Goal: Complete application form: Complete application form

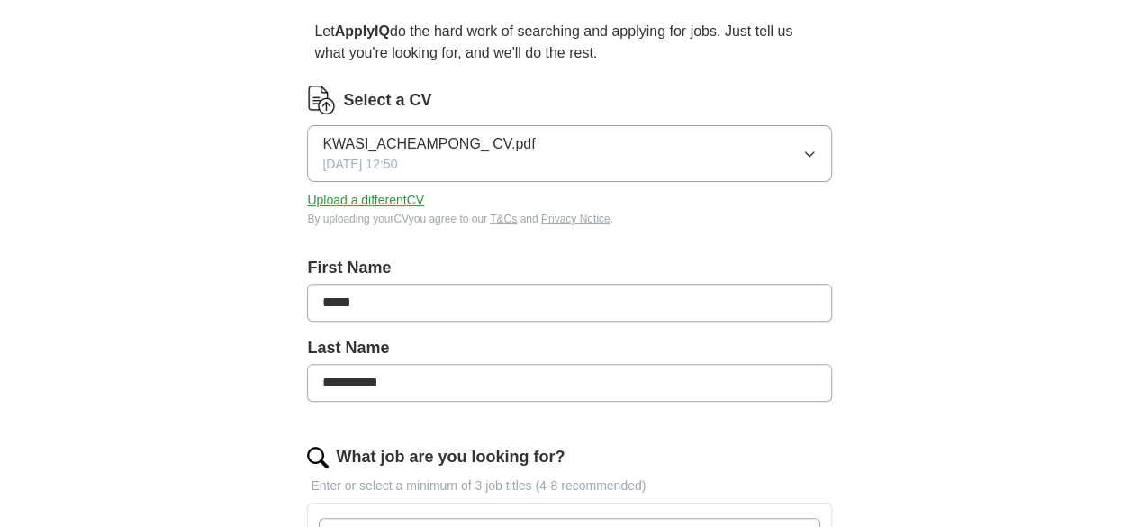
scroll to position [165, 0]
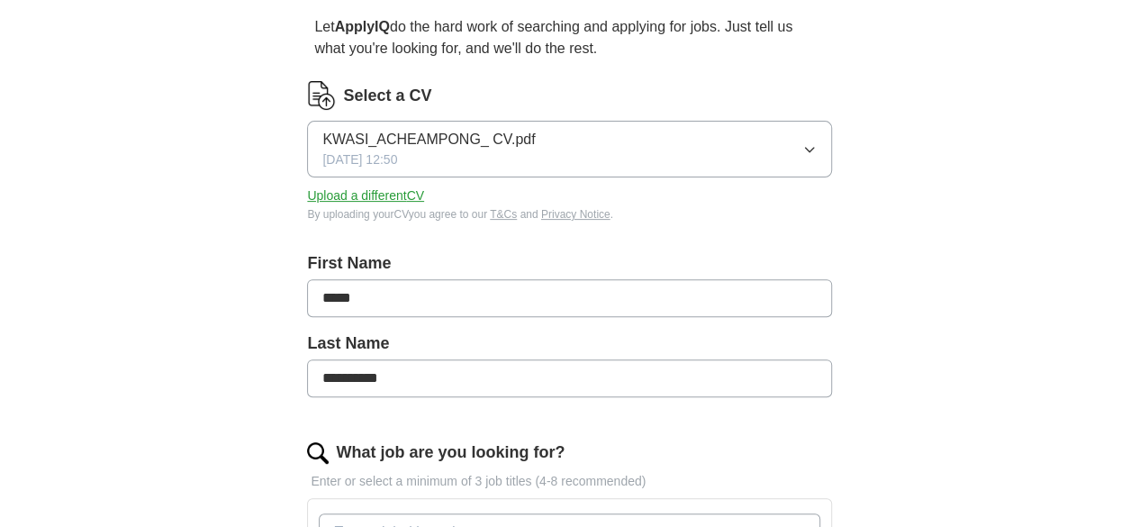
click at [802, 142] on icon "button" at bounding box center [809, 149] width 14 height 14
click at [414, 196] on button "Upload a different CV" at bounding box center [365, 195] width 117 height 19
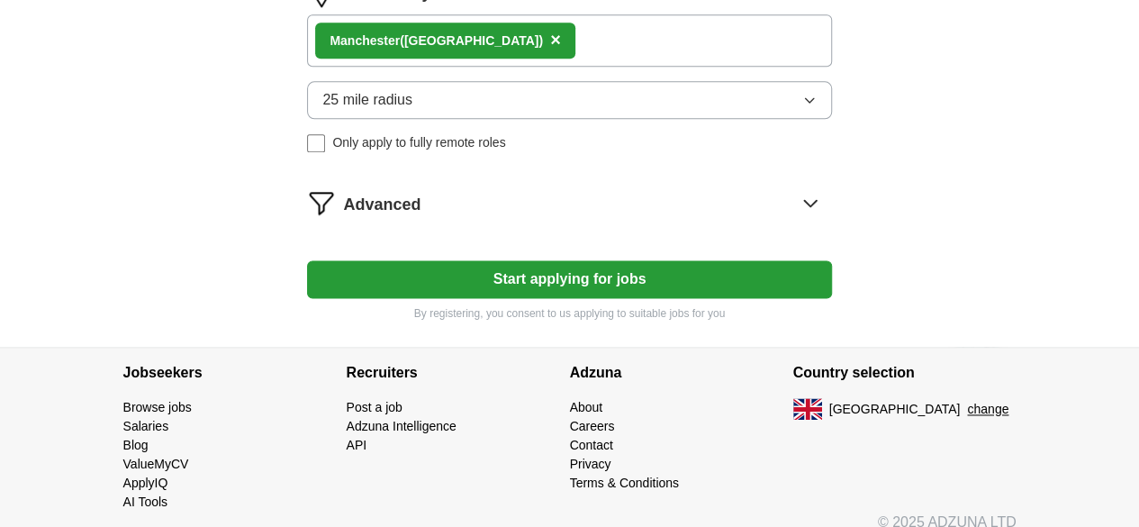
scroll to position [1076, 0]
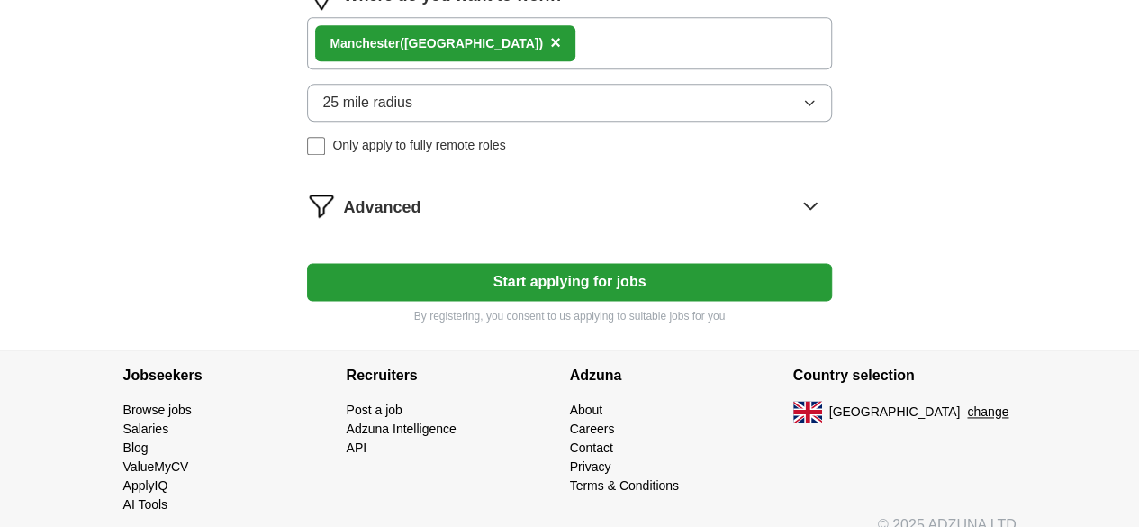
click at [616, 301] on button "Start applying for jobs" at bounding box center [569, 282] width 524 height 38
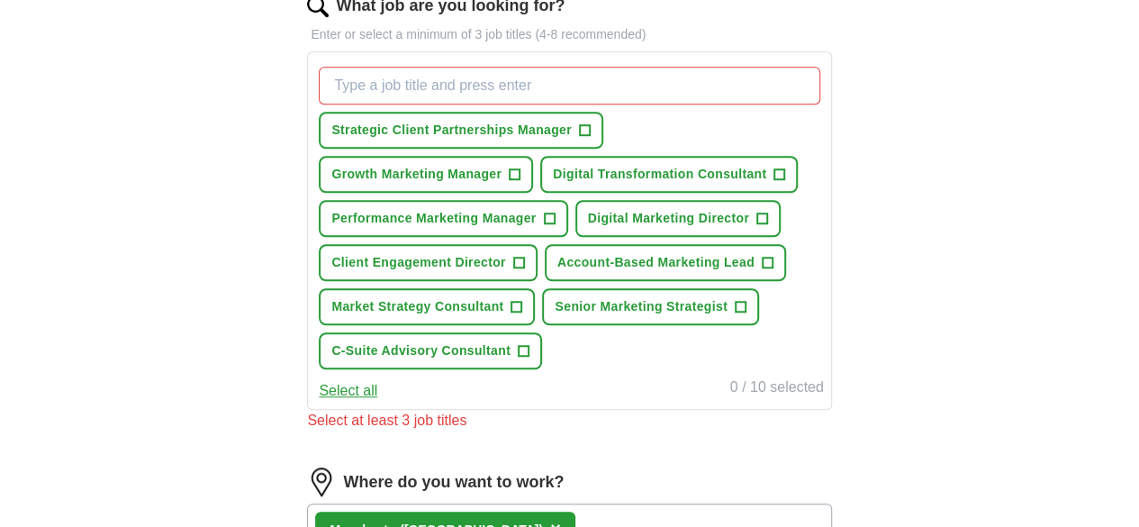
scroll to position [623, 0]
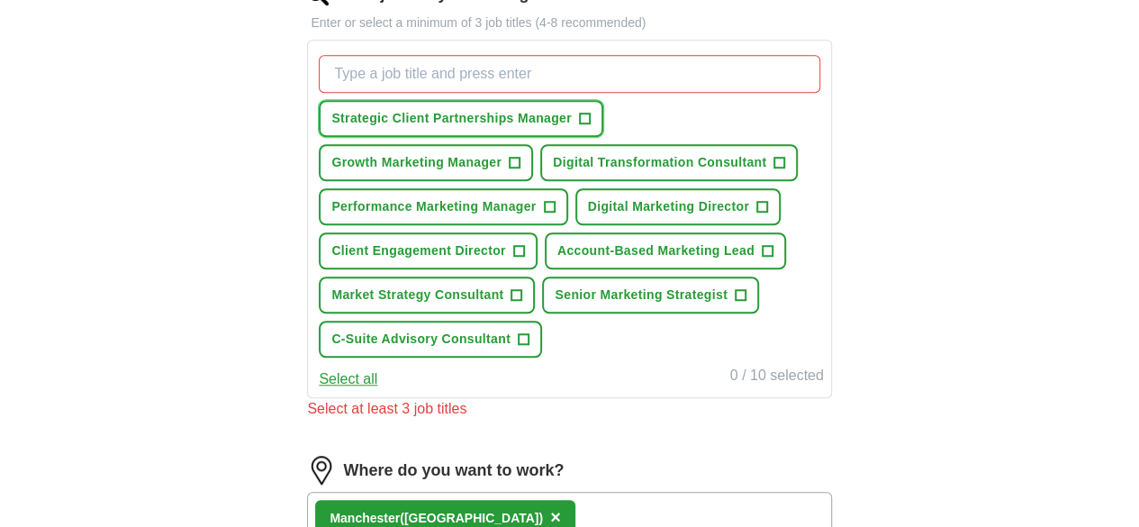
click at [590, 114] on span "+" at bounding box center [584, 119] width 11 height 14
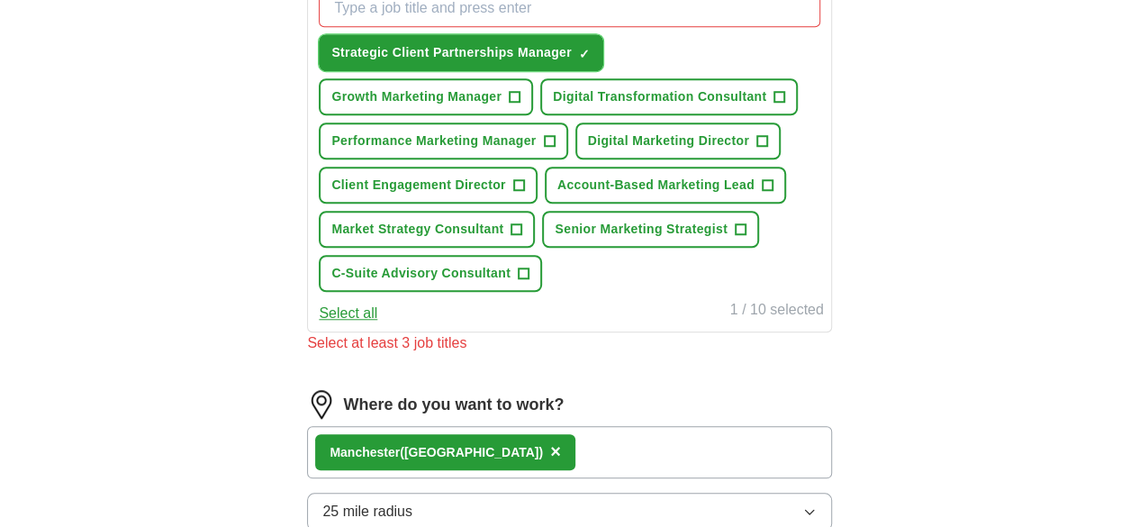
scroll to position [686, 0]
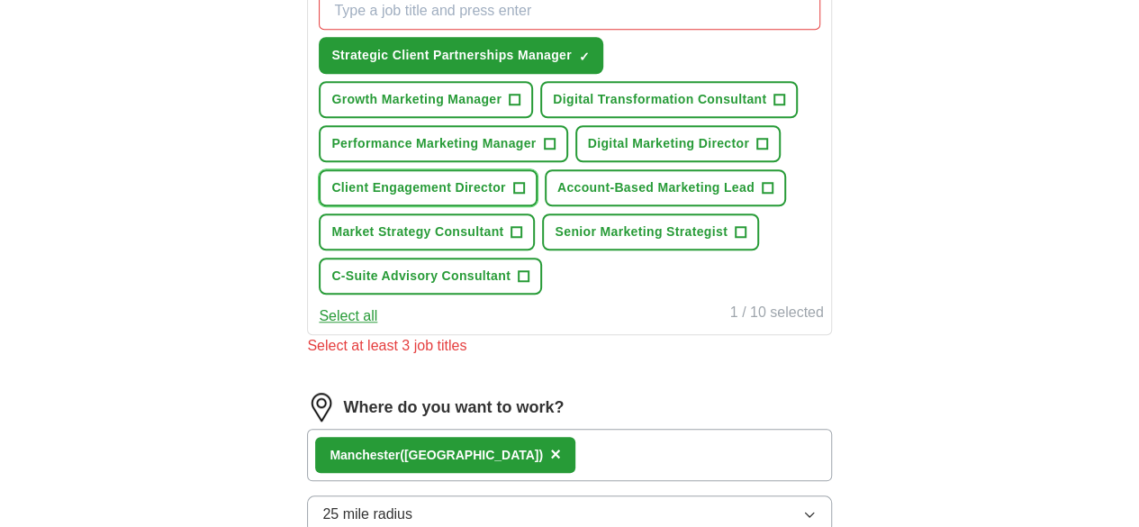
click at [524, 195] on span "+" at bounding box center [518, 188] width 11 height 14
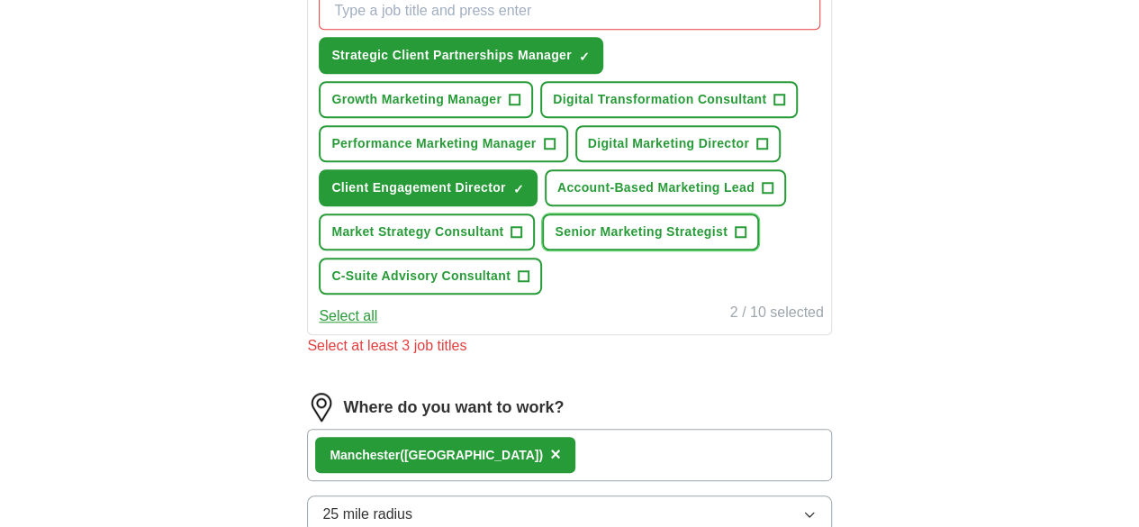
click at [734, 239] on span "+" at bounding box center [739, 232] width 11 height 14
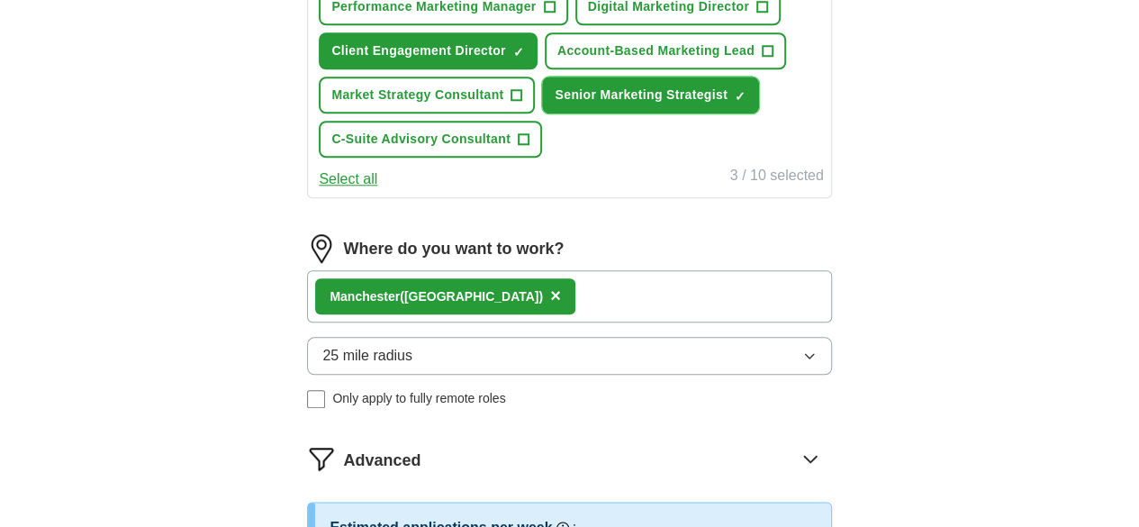
scroll to position [832, 0]
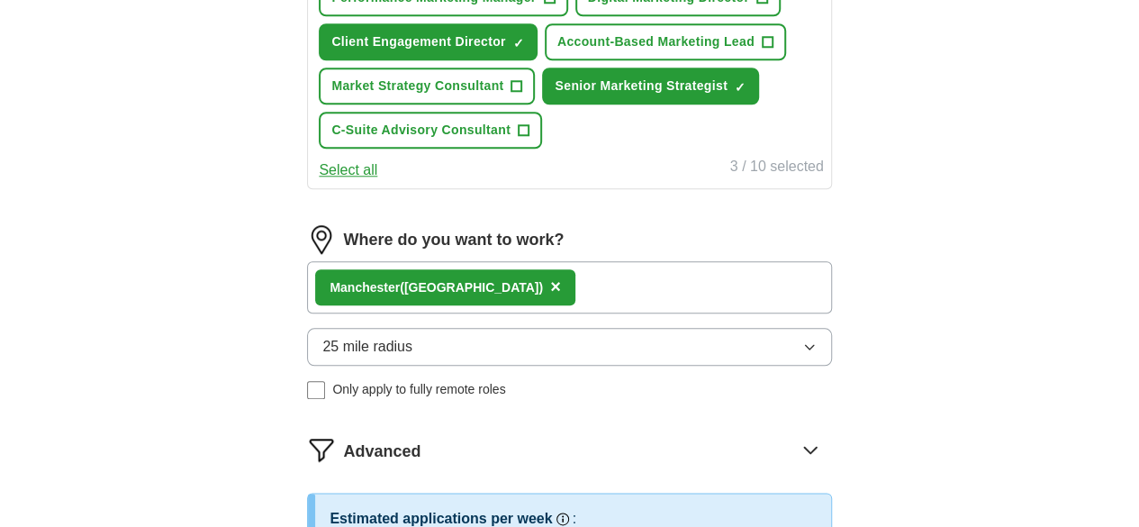
click at [377, 181] on button "Select all" at bounding box center [348, 170] width 59 height 22
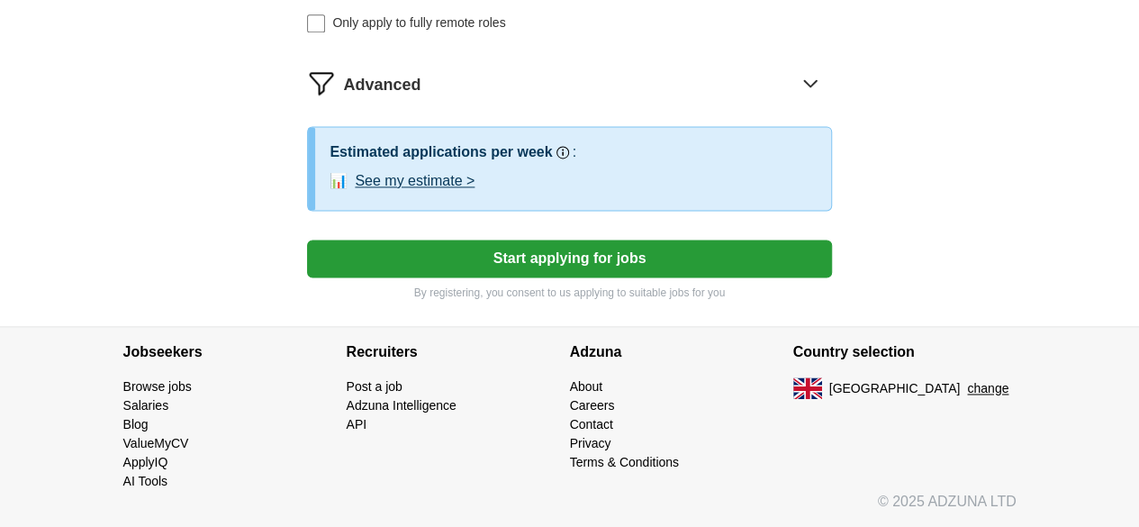
scroll to position [1293, 0]
click at [580, 277] on button "Start applying for jobs" at bounding box center [569, 258] width 524 height 38
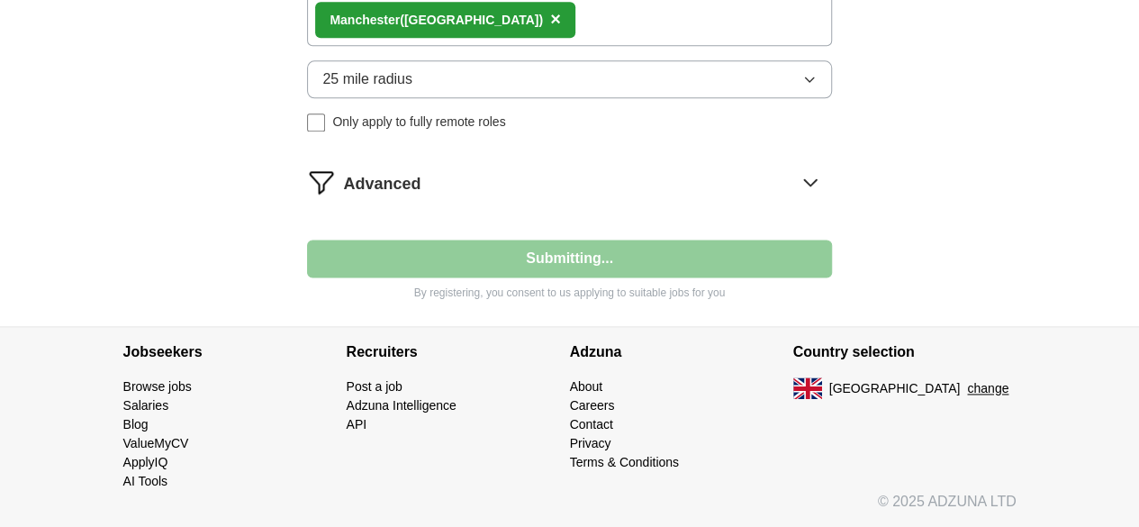
scroll to position [1270, 0]
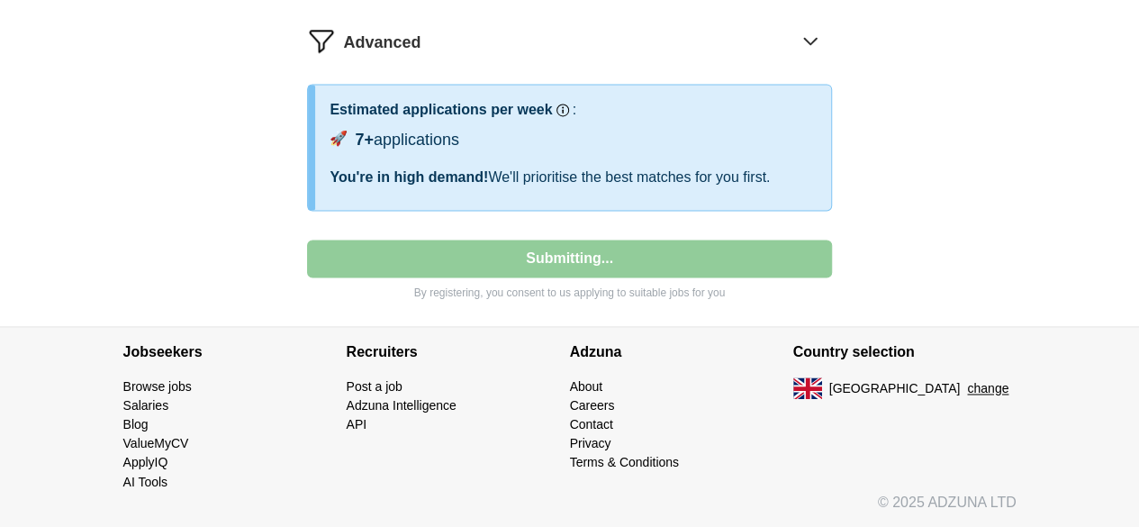
select select "**"
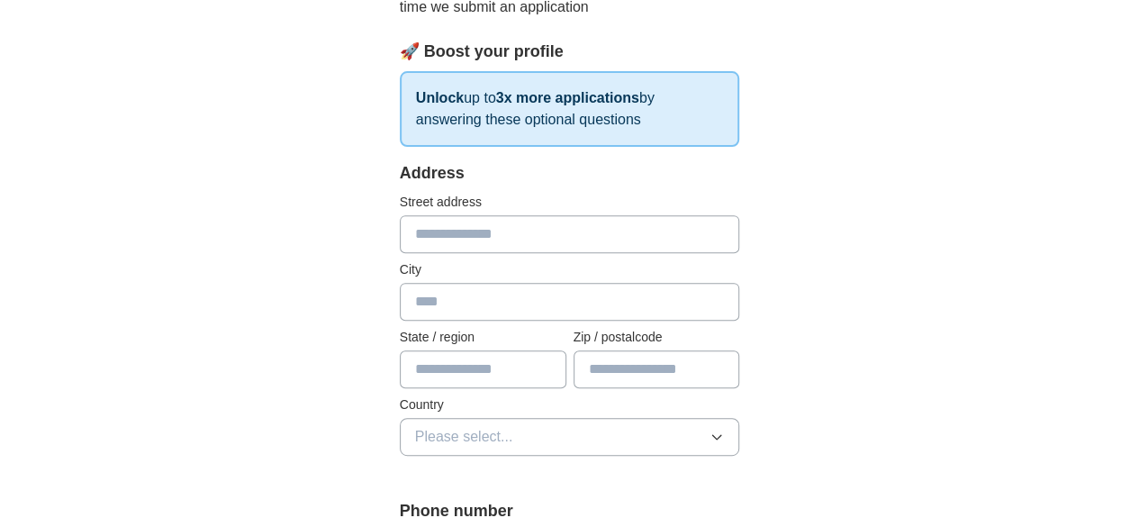
scroll to position [289, 0]
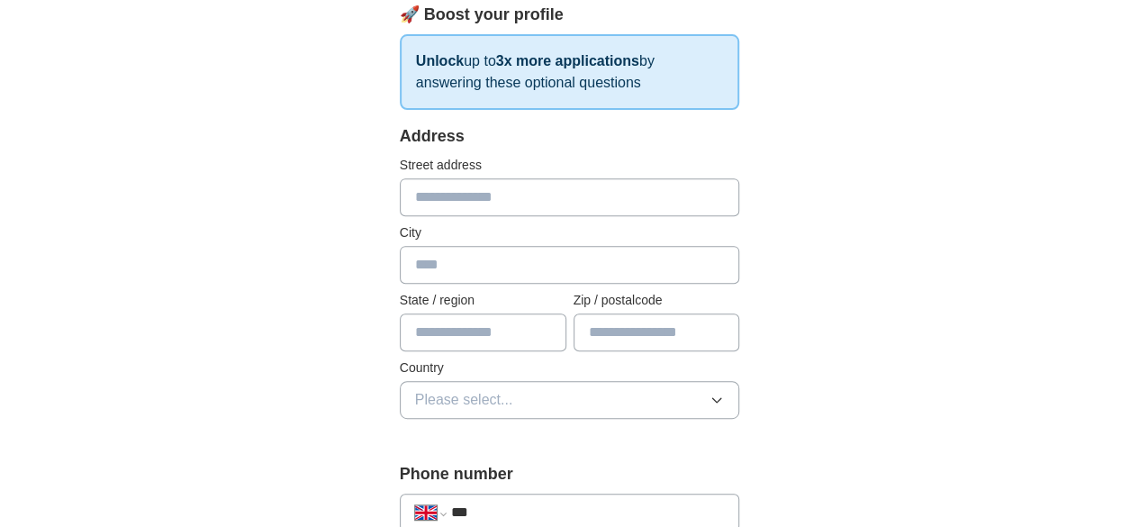
click at [727, 213] on input "text" at bounding box center [570, 197] width 340 height 38
type input "**********"
type input "*******"
click at [400, 197] on input "**********" at bounding box center [570, 197] width 340 height 38
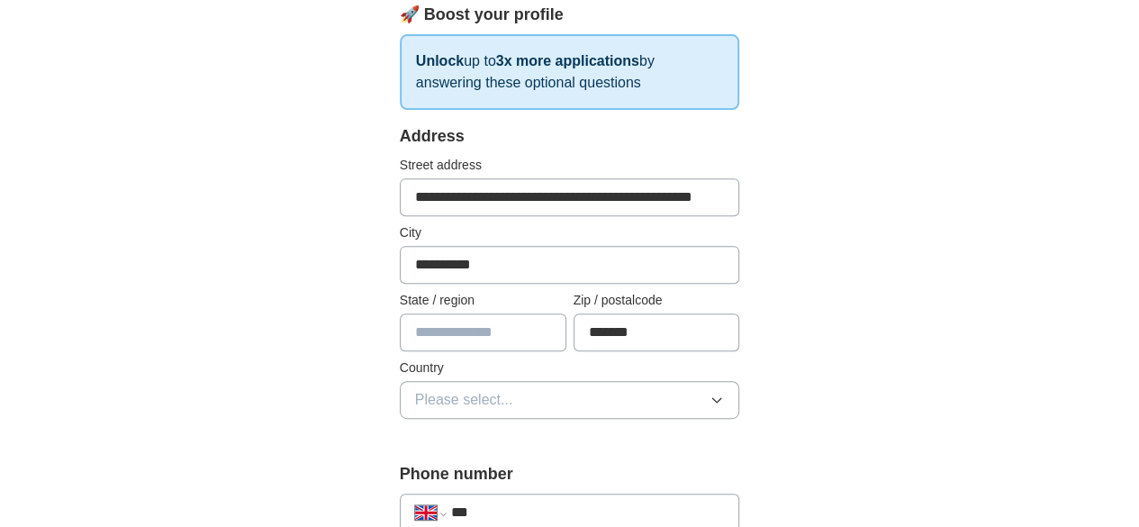
type input "**********"
click at [416, 320] on input "text" at bounding box center [483, 332] width 167 height 38
type input "**********"
click at [455, 395] on span "Please select..." at bounding box center [464, 400] width 98 height 22
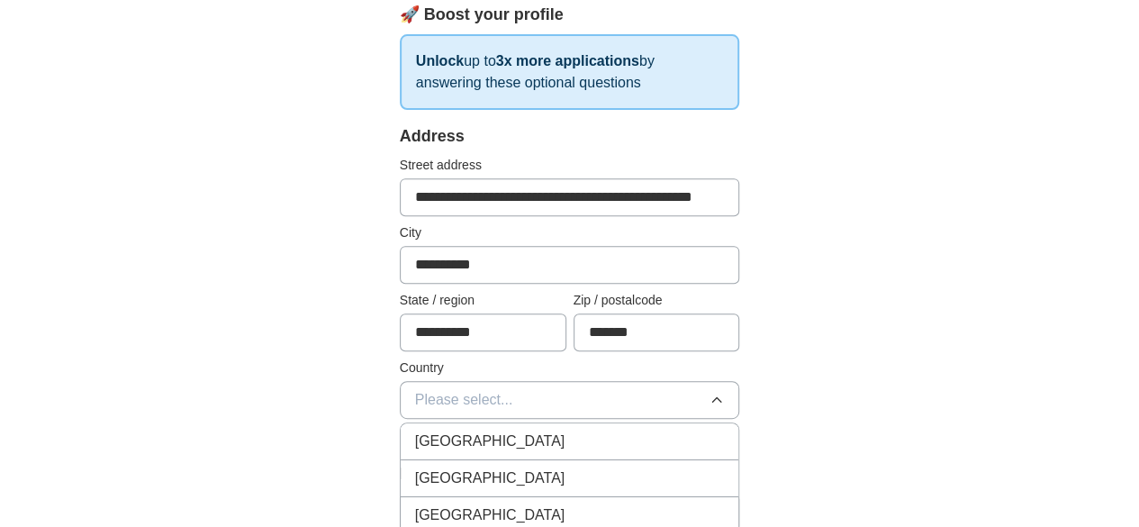
click at [449, 450] on li "[GEOGRAPHIC_DATA]" at bounding box center [570, 441] width 338 height 37
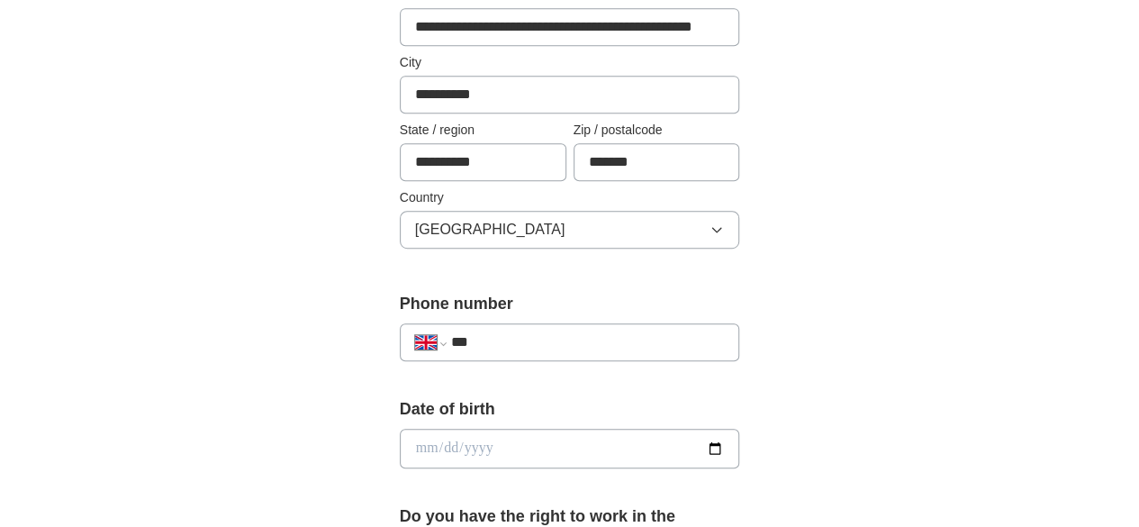
scroll to position [542, 0]
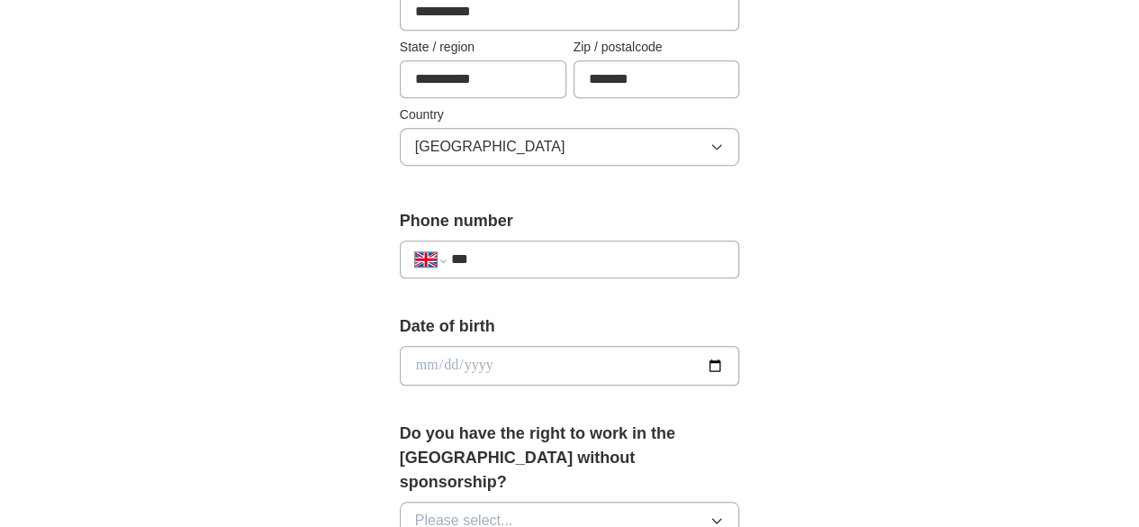
click at [644, 250] on input "***" at bounding box center [588, 259] width 274 height 22
type input "**********"
click at [740, 363] on input "date" at bounding box center [570, 366] width 340 height 40
type input "**********"
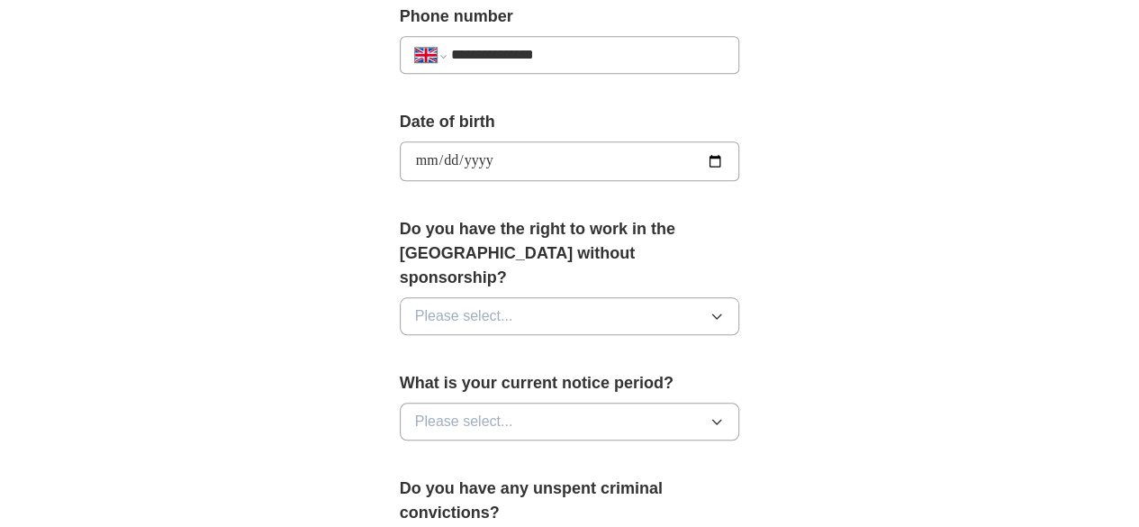
scroll to position [751, 0]
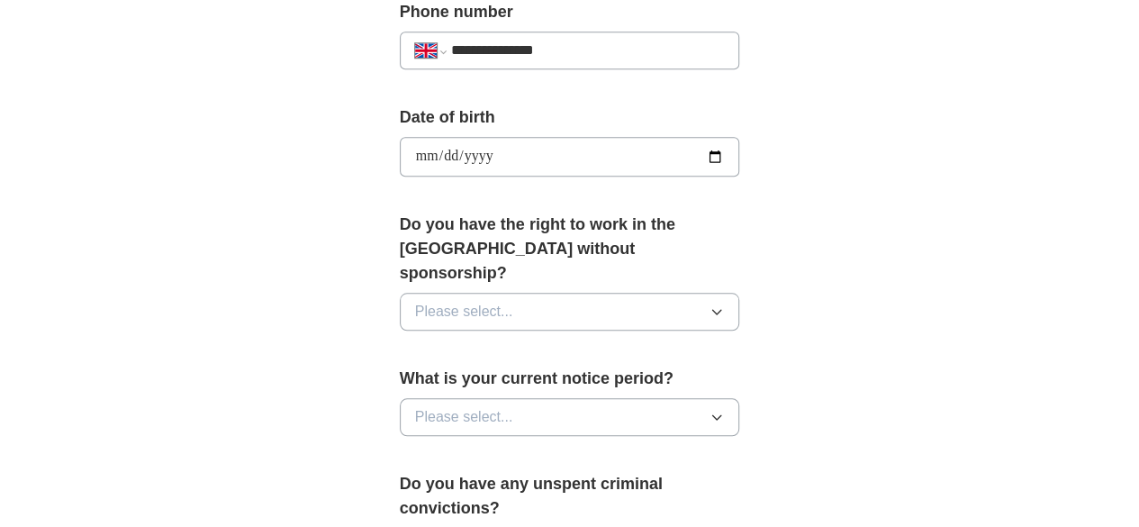
click at [716, 293] on button "Please select..." at bounding box center [570, 312] width 340 height 38
click at [527, 379] on div "No" at bounding box center [570, 390] width 310 height 22
click at [587, 398] on button "Please select..." at bounding box center [570, 417] width 340 height 38
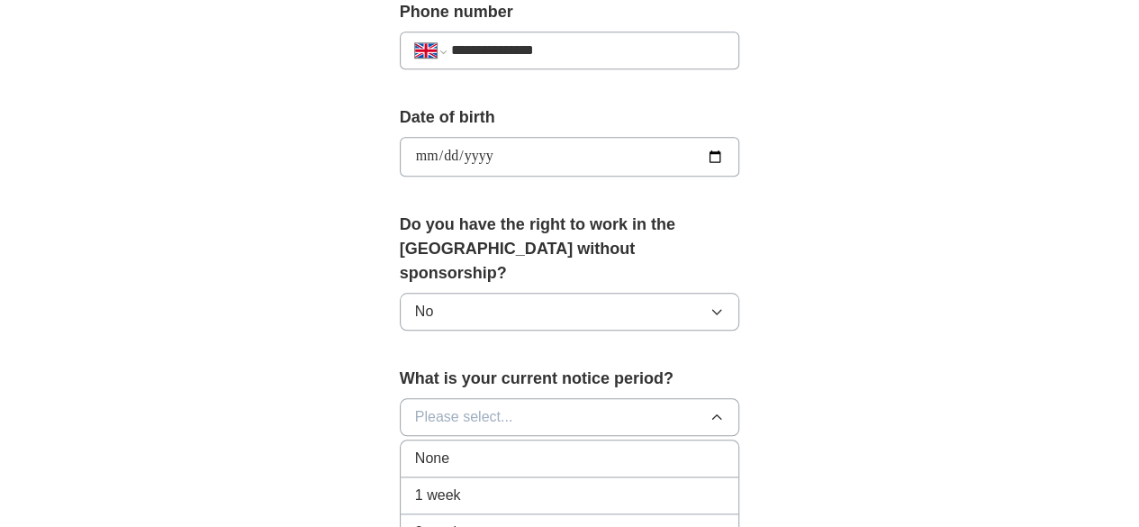
click at [488, 514] on li "2 weeks" at bounding box center [570, 532] width 338 height 37
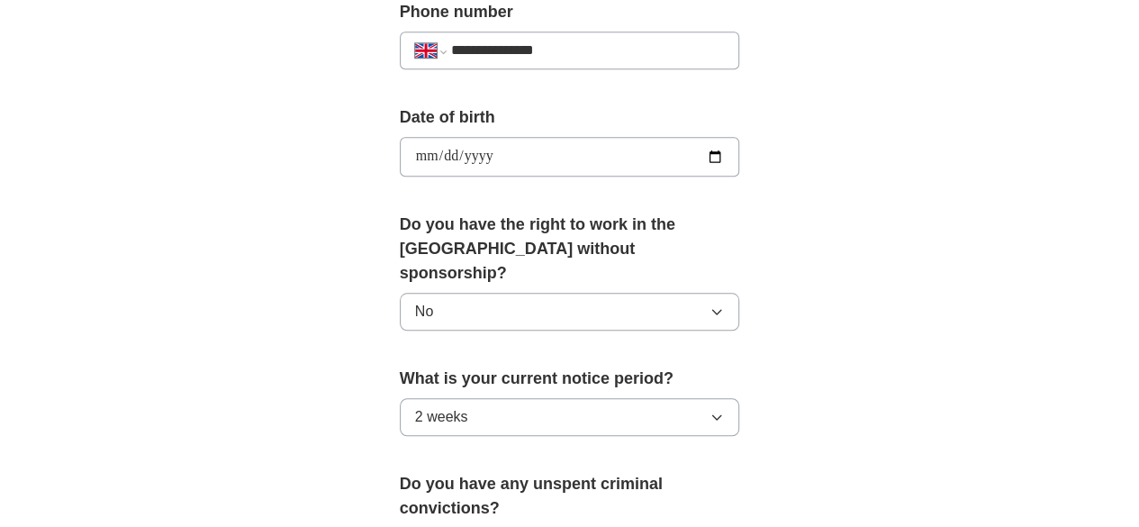
drag, startPoint x: 1138, startPoint y: 232, endPoint x: 1148, endPoint y: 250, distance: 20.5
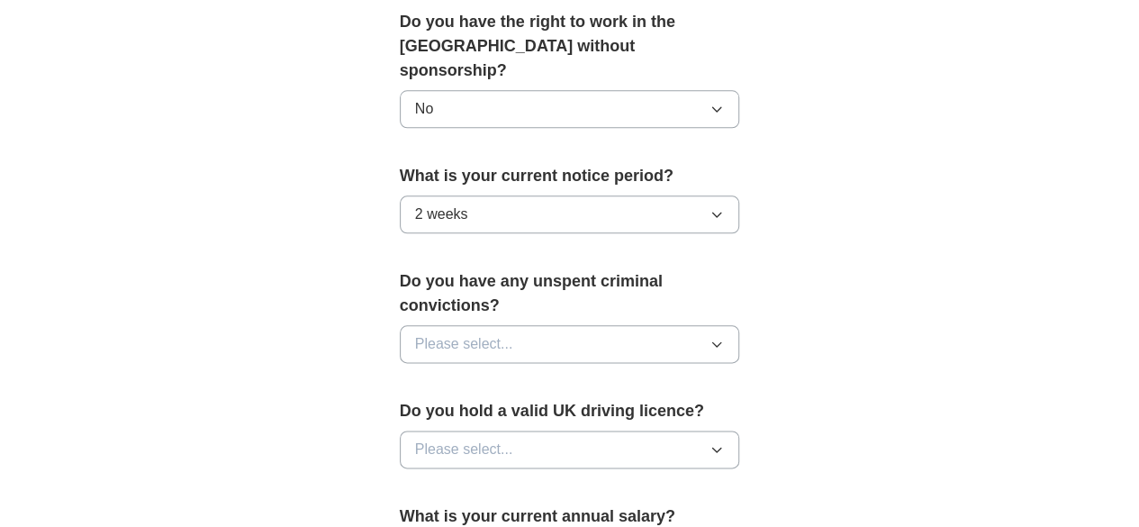
click at [740, 325] on button "Please select..." at bounding box center [570, 344] width 340 height 38
click at [491, 411] on div "No" at bounding box center [570, 422] width 310 height 22
click at [563, 430] on button "Please select..." at bounding box center [570, 449] width 340 height 38
click at [419, 517] on div "No" at bounding box center [570, 528] width 310 height 22
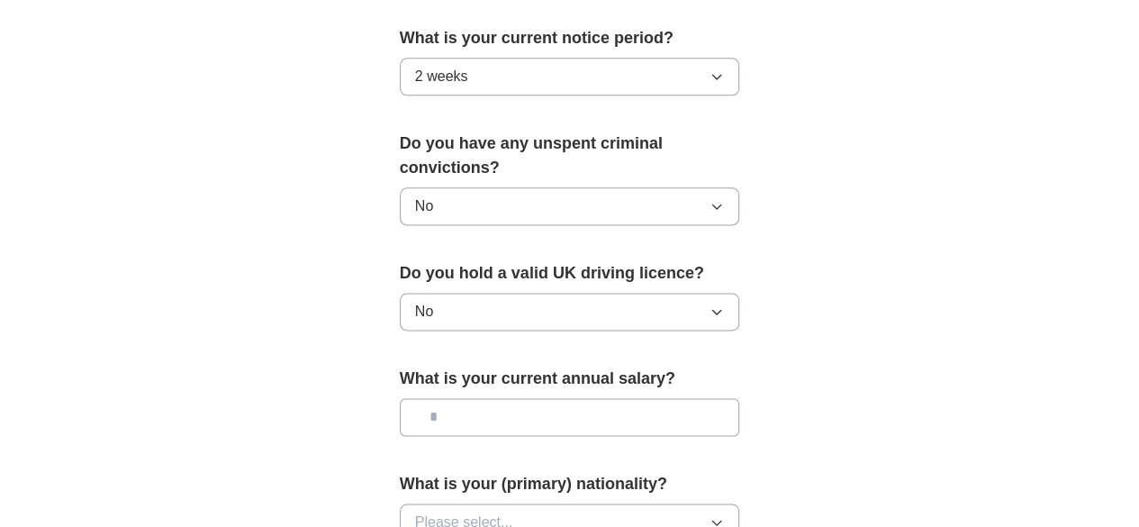
scroll to position [1181, 0]
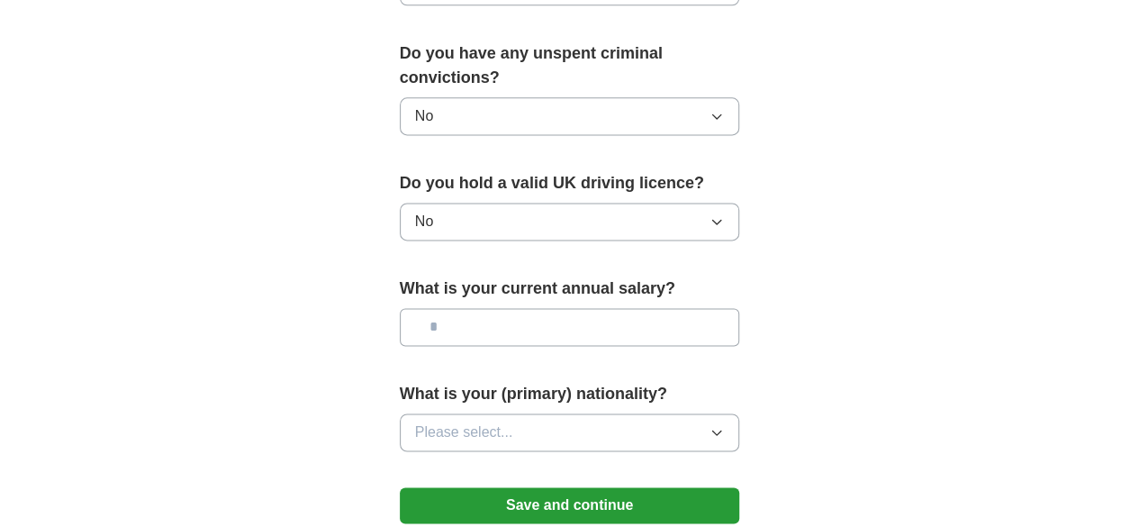
click at [623, 308] on input "text" at bounding box center [570, 327] width 340 height 38
type input "*******"
click at [707, 413] on button "Please select..." at bounding box center [570, 432] width 340 height 38
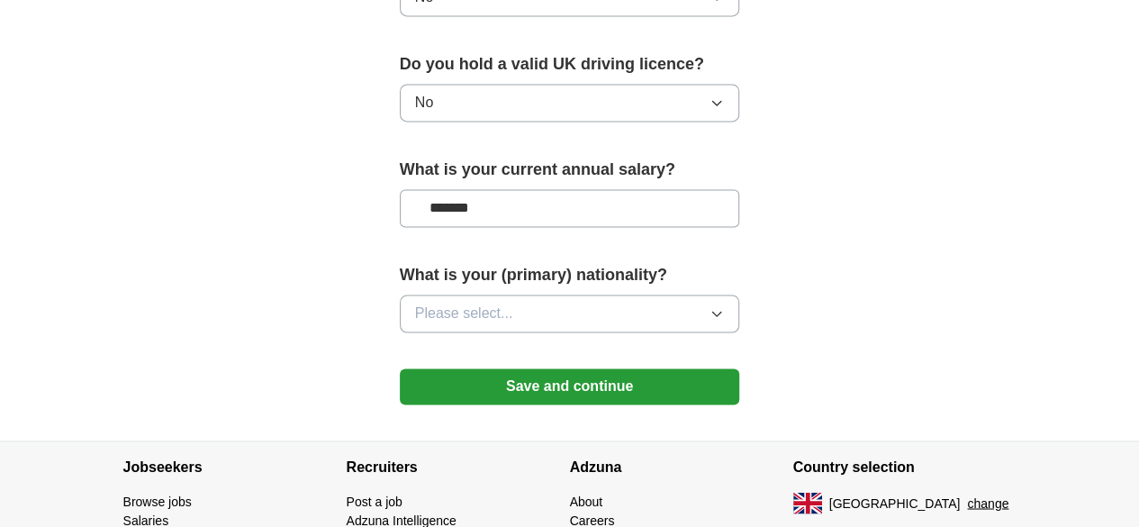
scroll to position [1311, 0]
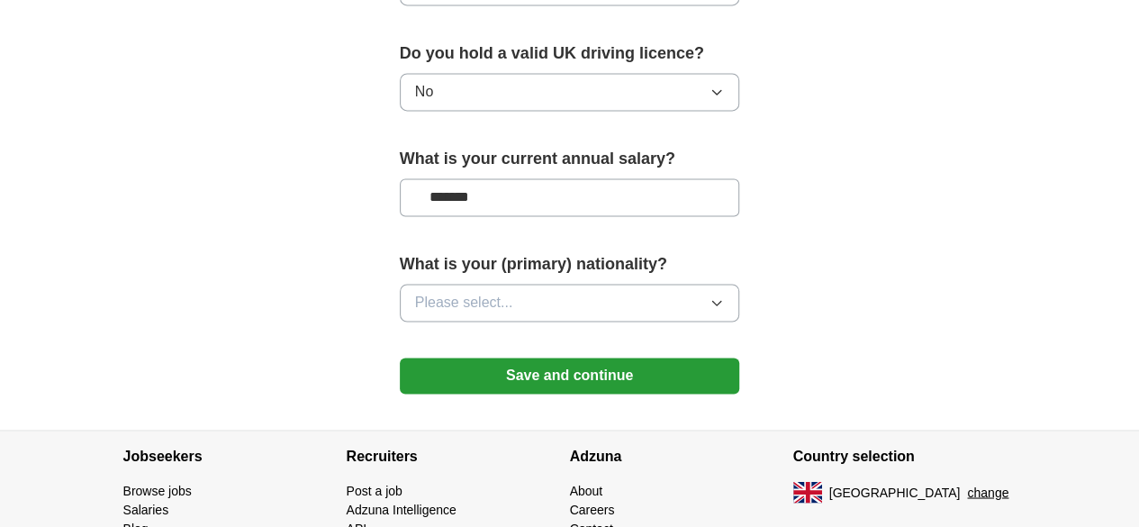
click at [668, 284] on button "Please select..." at bounding box center [570, 303] width 340 height 38
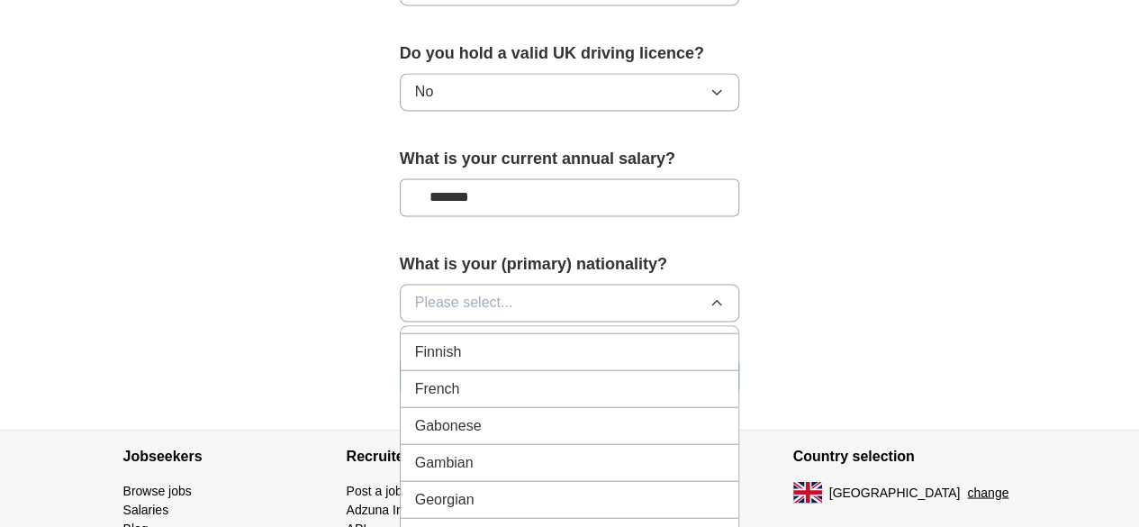
scroll to position [2332, 0]
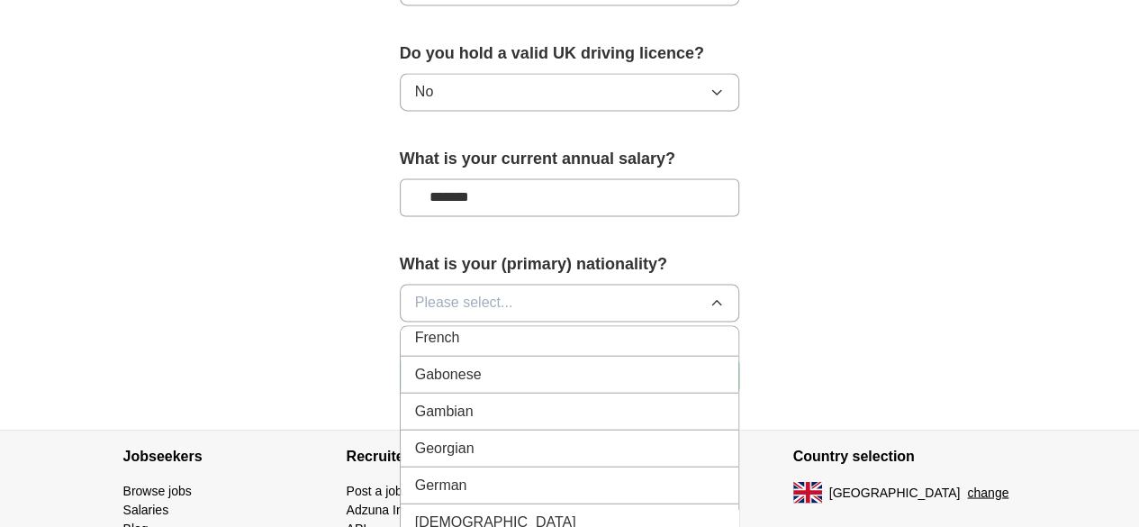
click at [482, 503] on li "[DEMOGRAPHIC_DATA]" at bounding box center [570, 521] width 338 height 37
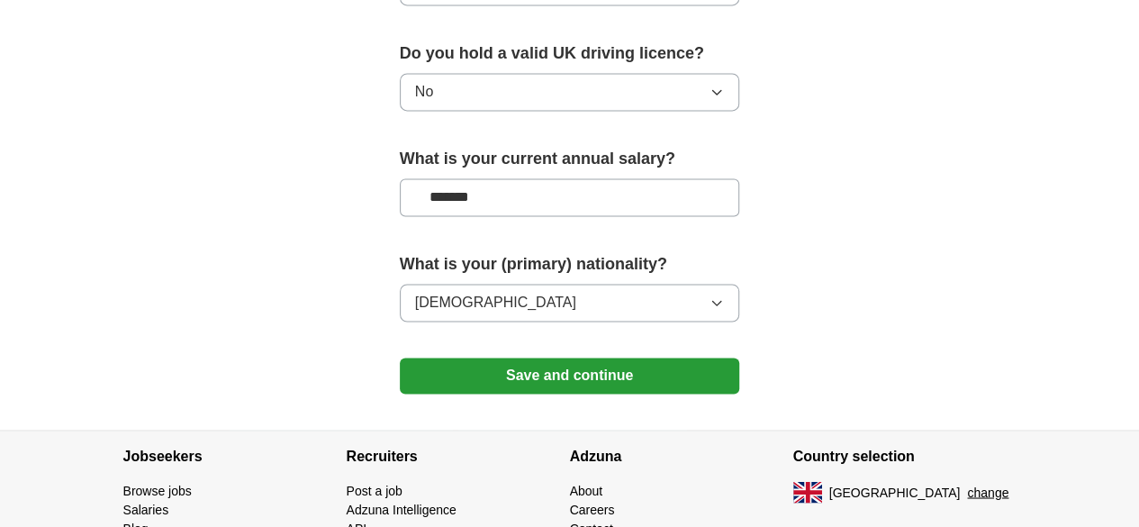
click at [567, 357] on button "Save and continue" at bounding box center [570, 375] width 340 height 36
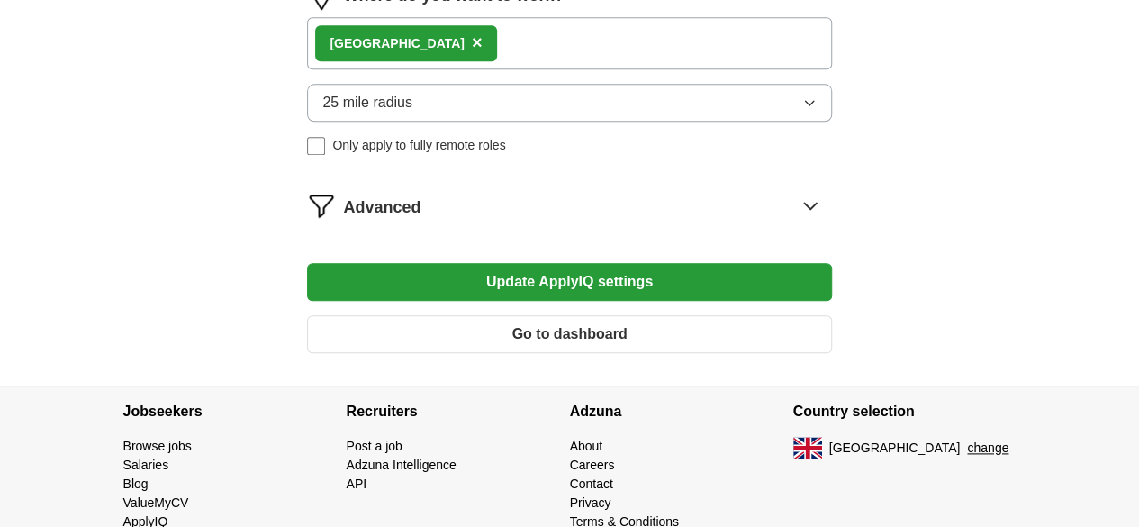
scroll to position [889, 0]
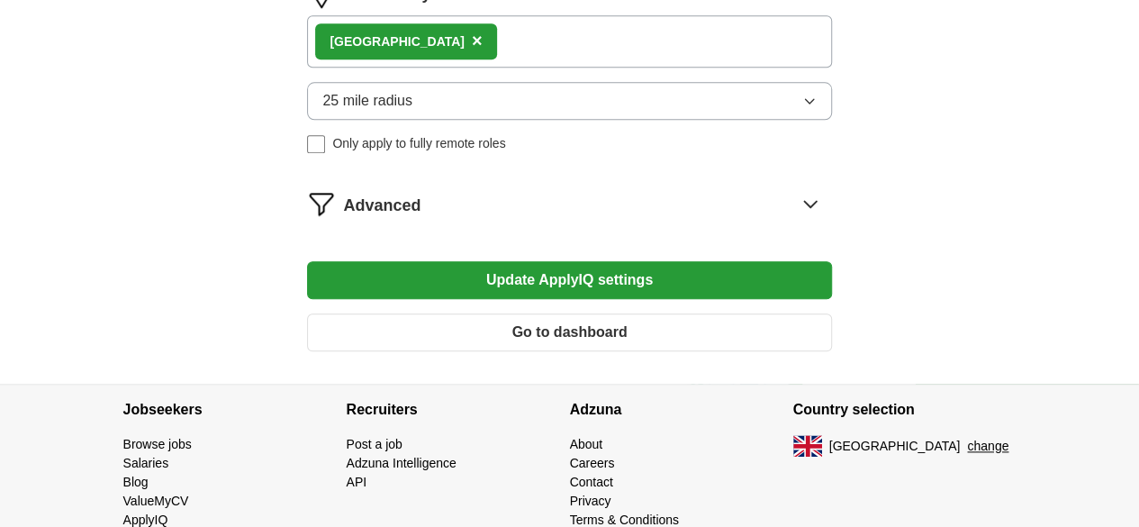
click at [676, 278] on button "Update ApplyIQ settings" at bounding box center [569, 280] width 524 height 38
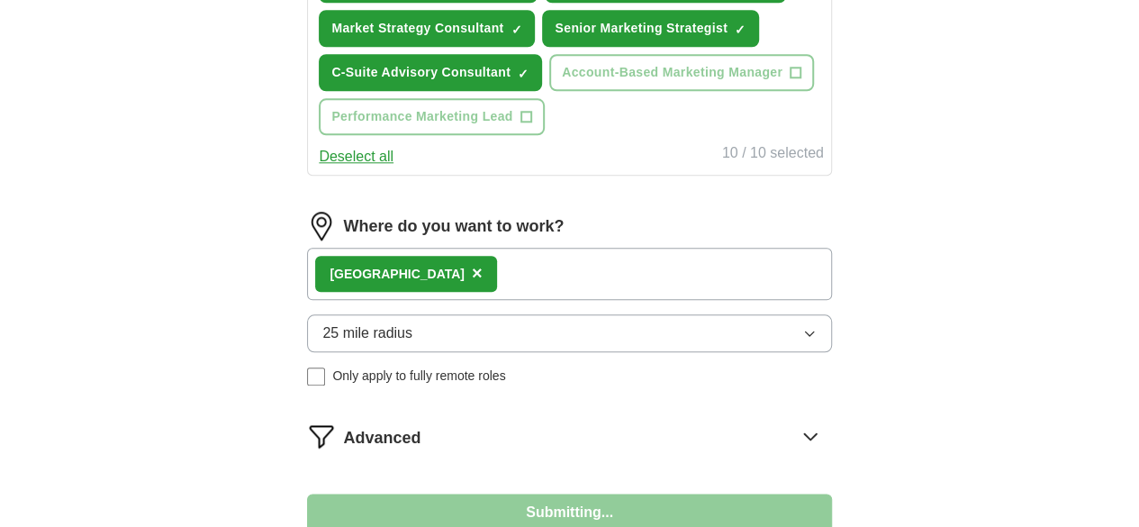
scroll to position [1342, 0]
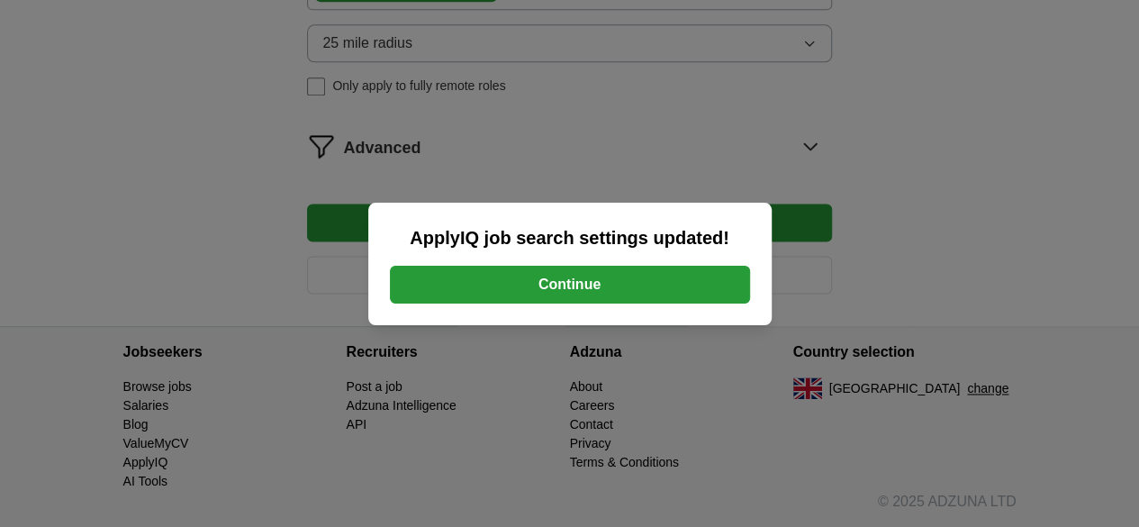
click at [679, 280] on button "Continue" at bounding box center [570, 285] width 360 height 38
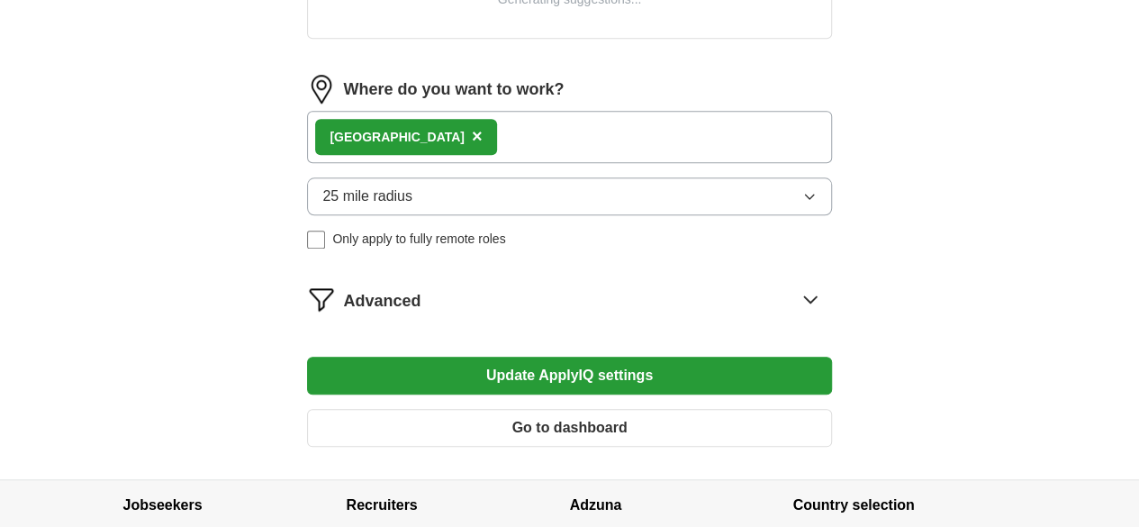
scroll to position [803, 0]
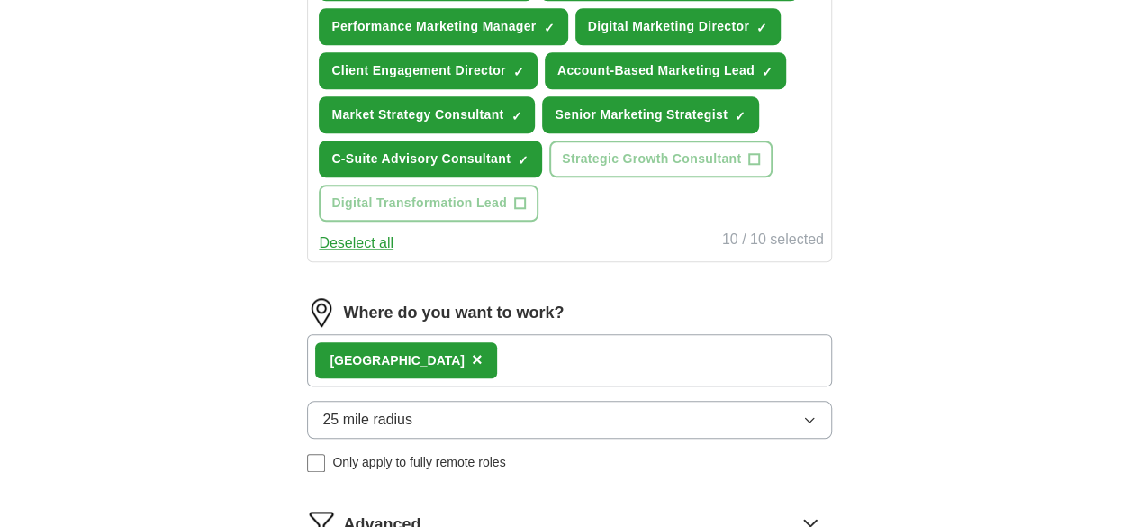
click at [755, 229] on div "Strategic Client Partnerships Manager ✓ × Growth Marketing Manager ✓ × Digital …" at bounding box center [569, 48] width 508 height 361
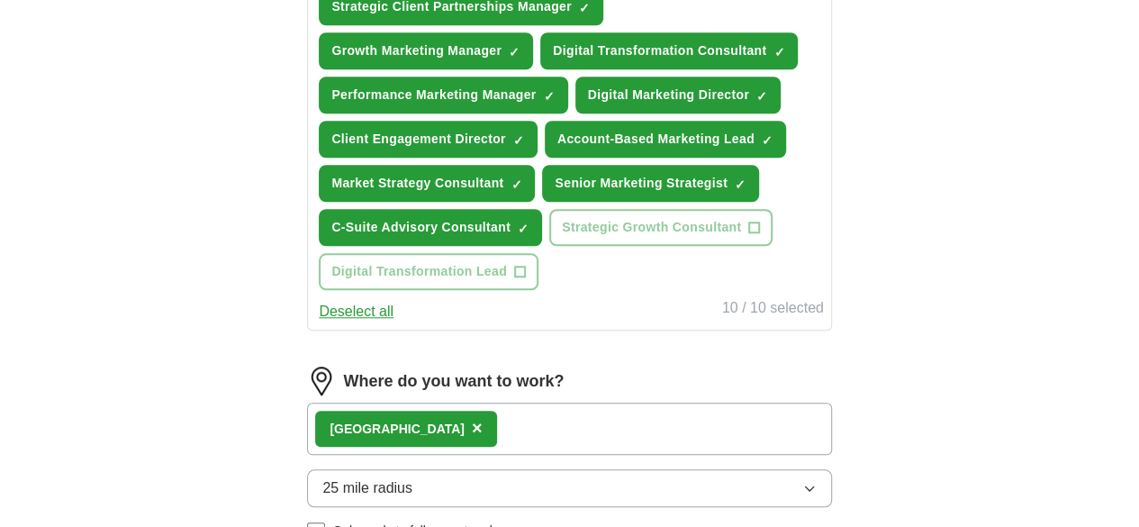
scroll to position [718, 0]
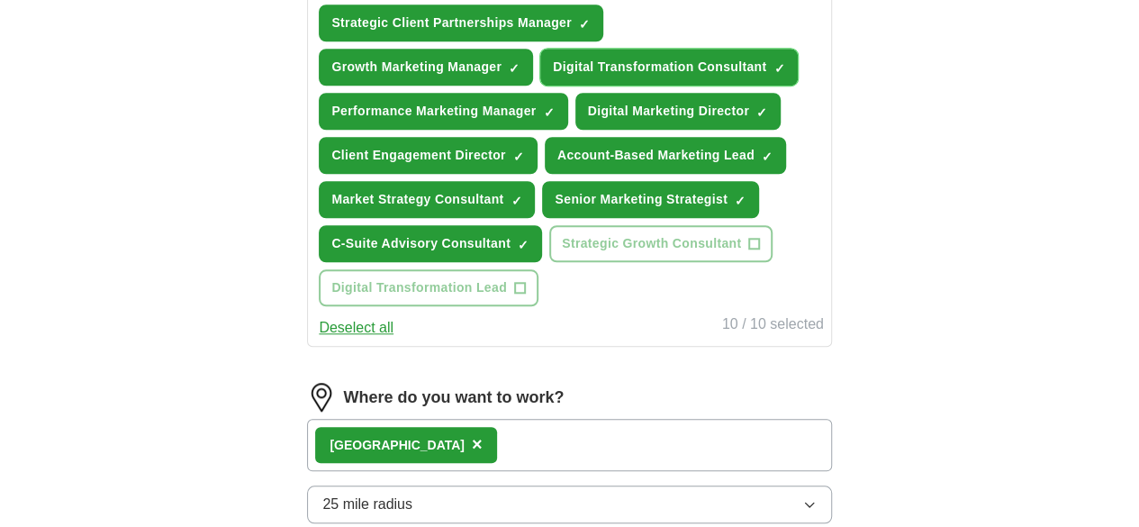
click at [773, 73] on span "✓ ×" at bounding box center [779, 67] width 12 height 11
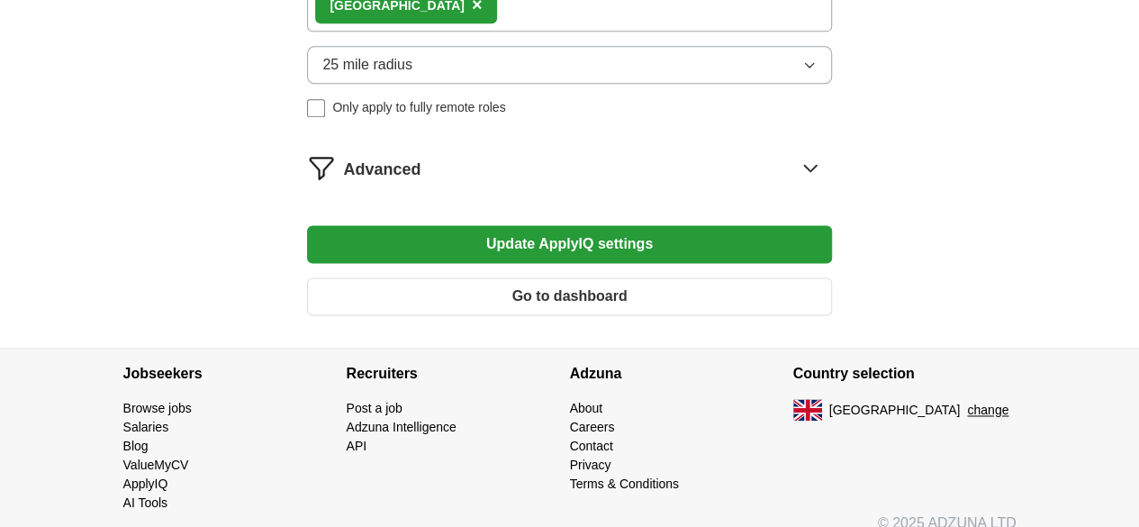
scroll to position [1167, 0]
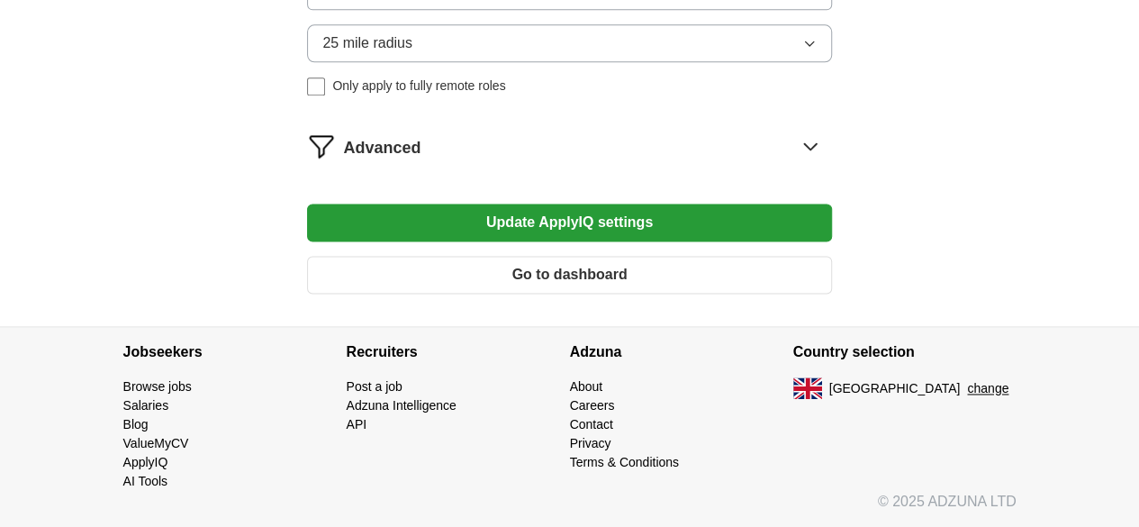
type input "*******"
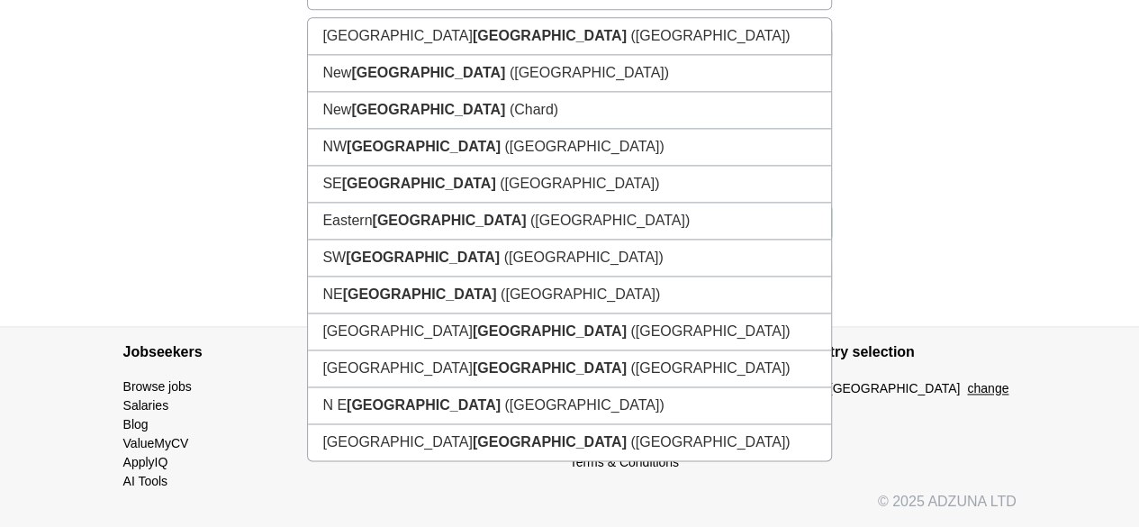
scroll to position [1286, 0]
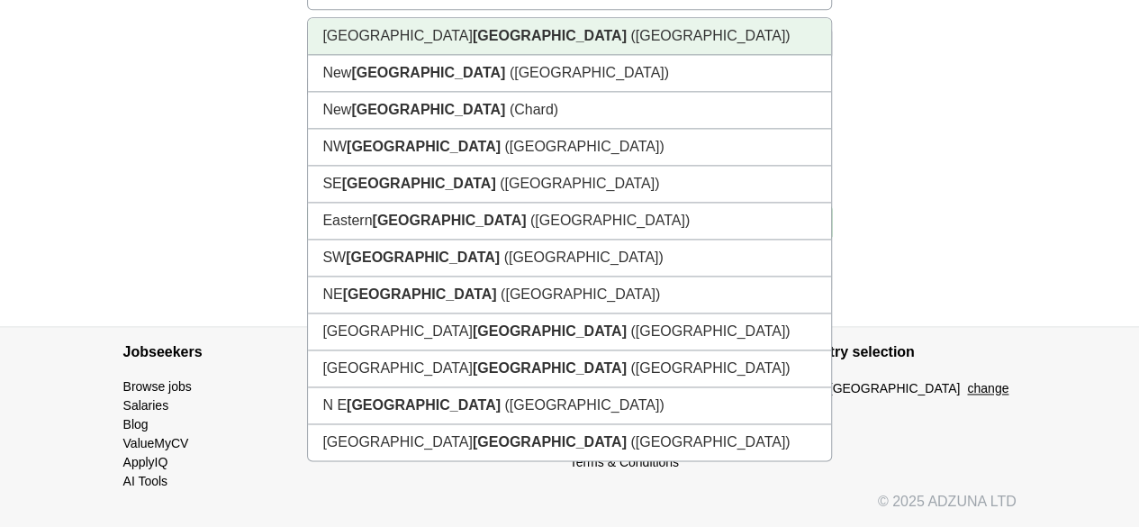
click at [718, 55] on li "North West England (UK)" at bounding box center [569, 36] width 522 height 37
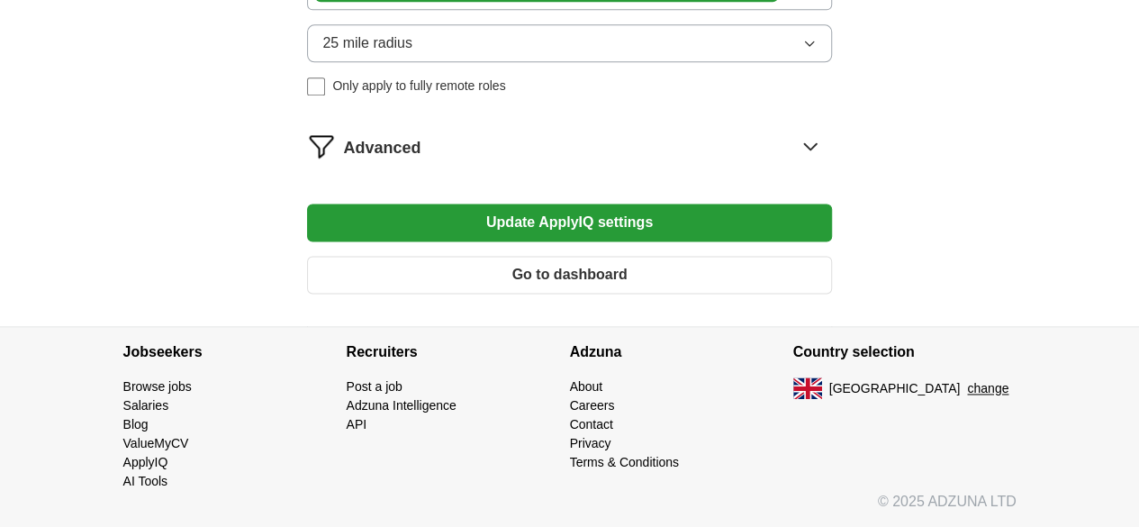
click at [602, 241] on button "Update ApplyIQ settings" at bounding box center [569, 222] width 524 height 38
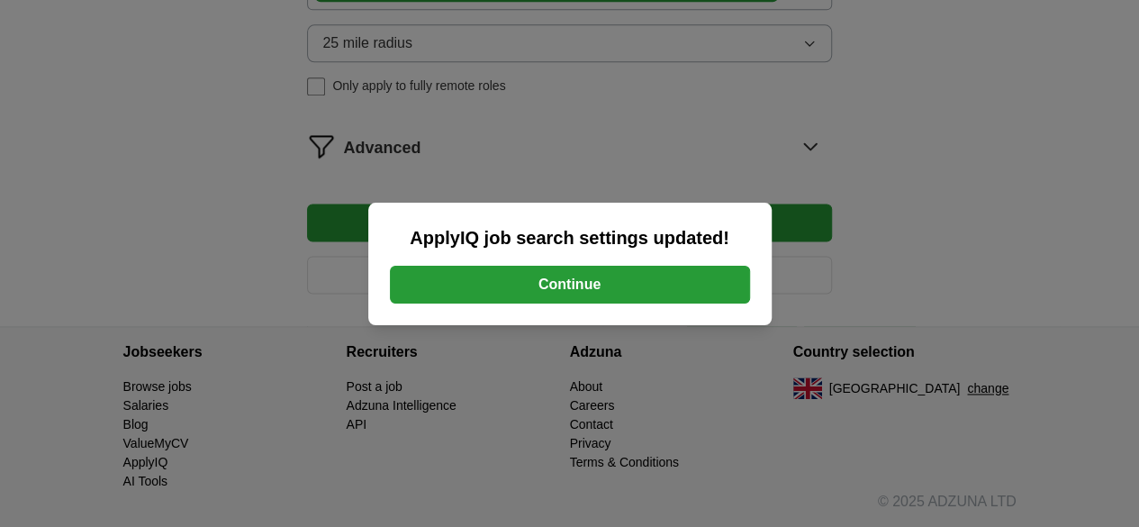
click at [589, 288] on button "Continue" at bounding box center [570, 285] width 360 height 38
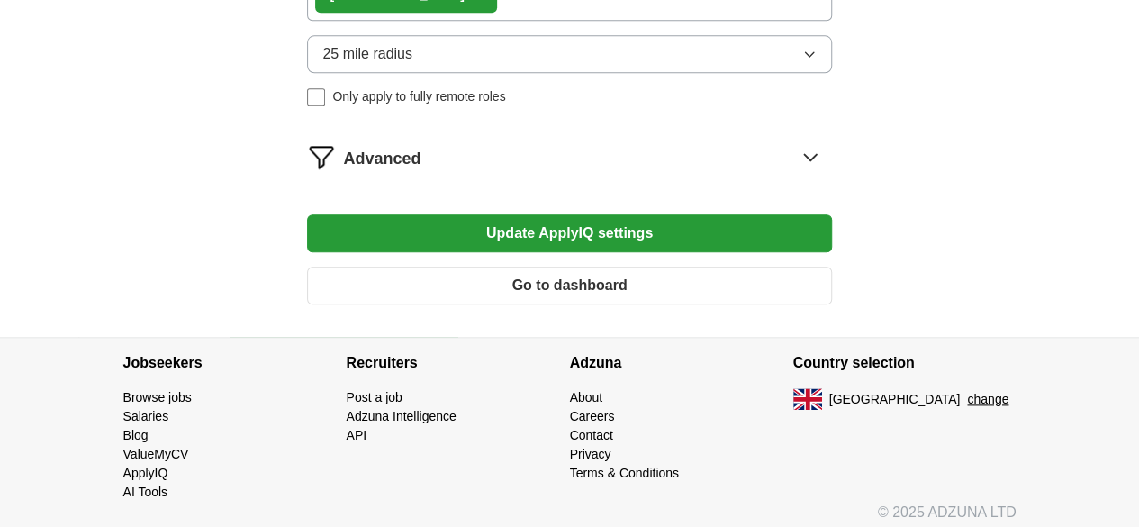
scroll to position [941, 0]
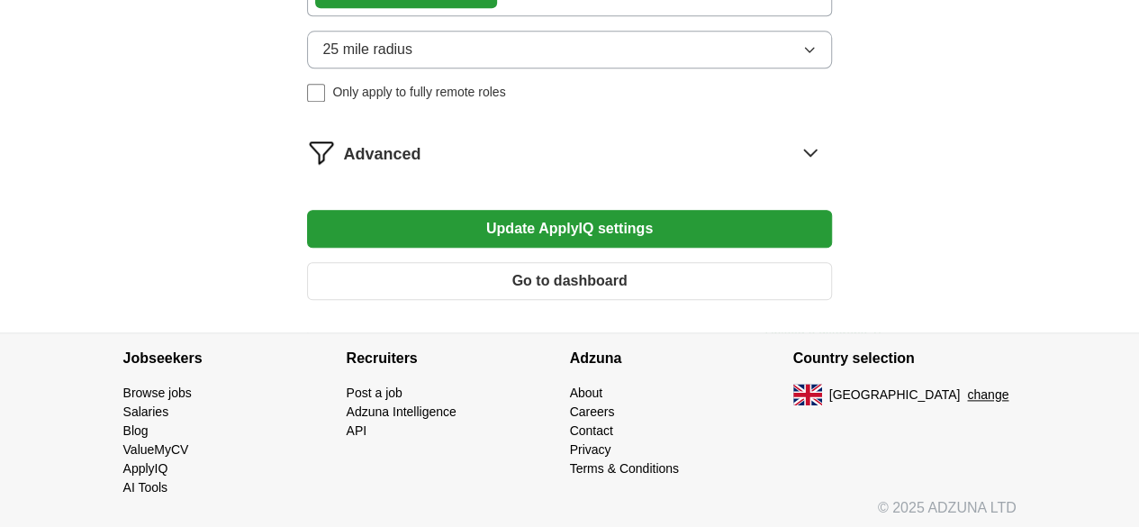
click at [796, 156] on icon at bounding box center [810, 152] width 29 height 29
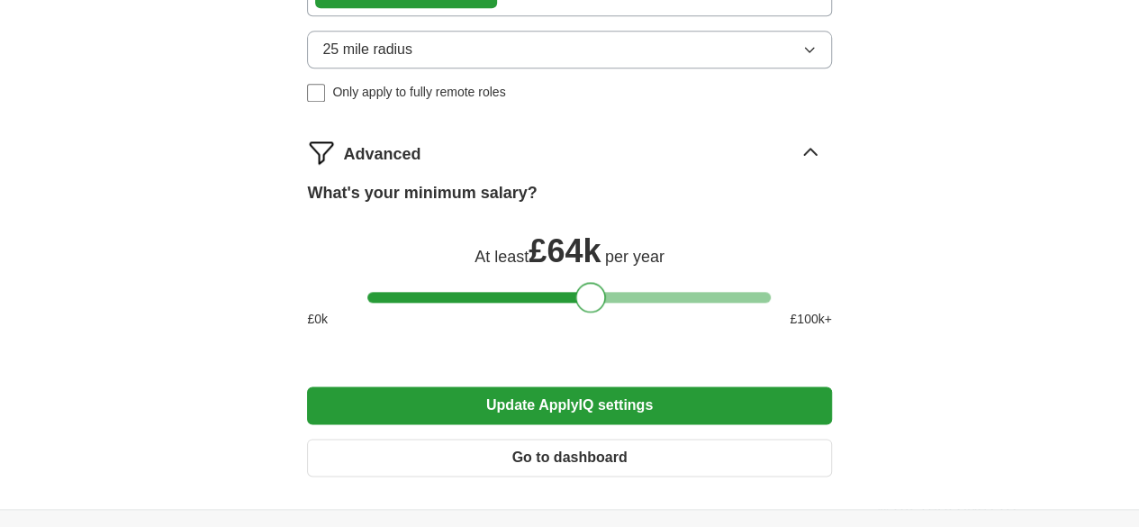
drag, startPoint x: 390, startPoint y: 285, endPoint x: 598, endPoint y: 295, distance: 208.2
click at [598, 295] on div at bounding box center [590, 297] width 31 height 31
drag, startPoint x: 598, startPoint y: 295, endPoint x: 649, endPoint y: 298, distance: 51.4
click at [649, 298] on div at bounding box center [641, 297] width 31 height 31
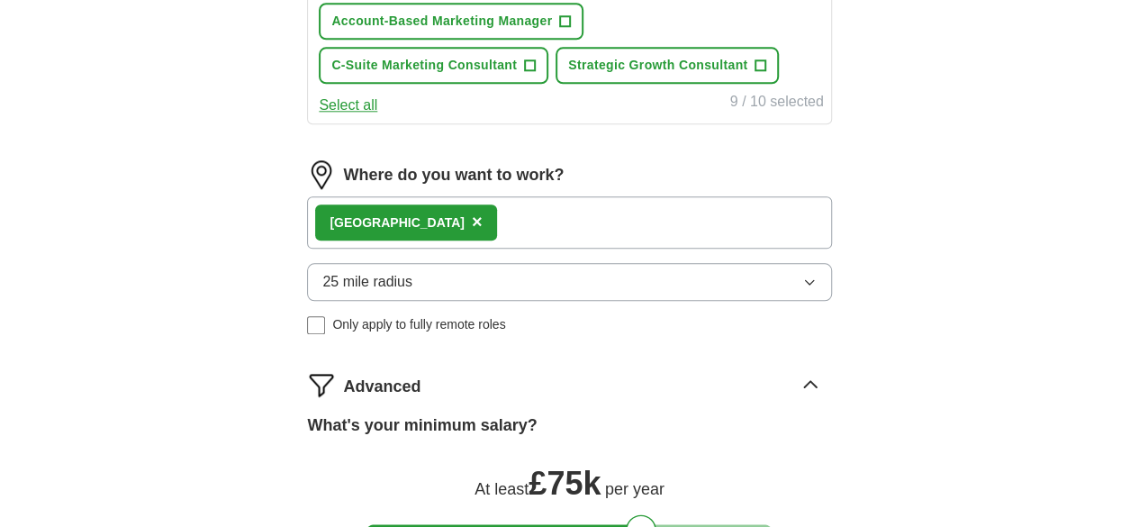
scroll to position [1393, 0]
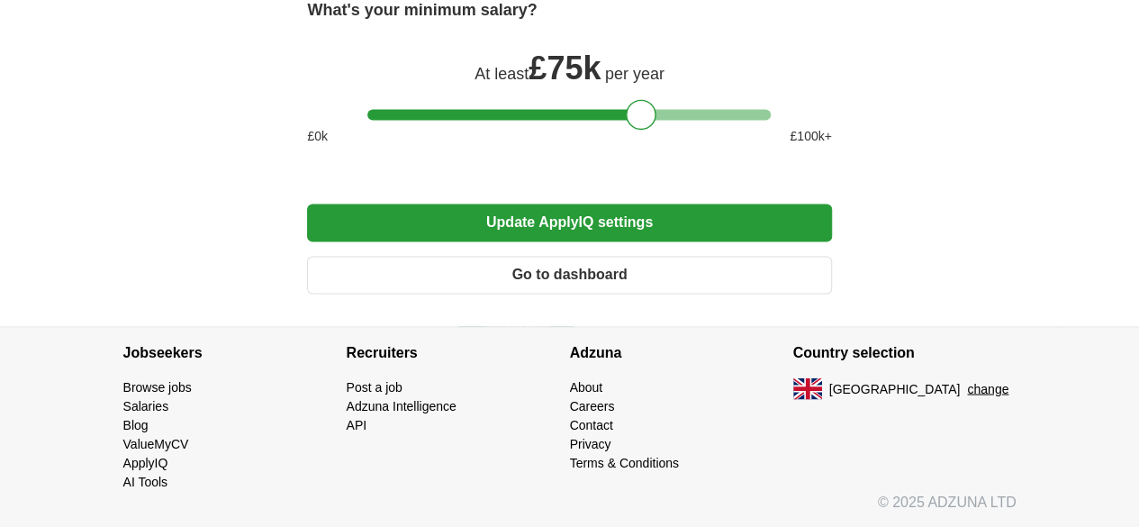
click at [614, 241] on button "Update ApplyIQ settings" at bounding box center [569, 222] width 524 height 38
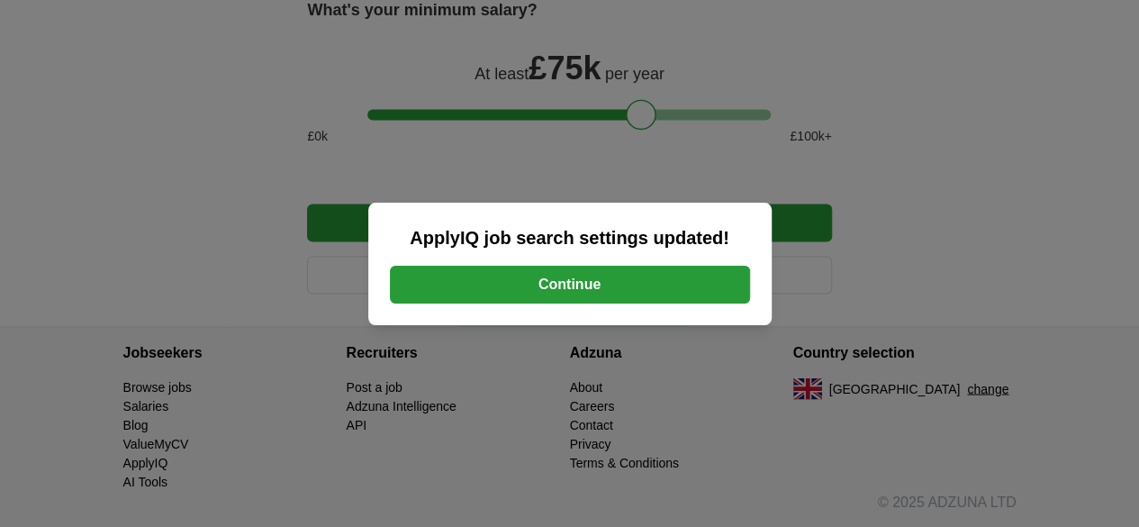
click at [648, 287] on button "Continue" at bounding box center [570, 285] width 360 height 38
